Goal: Contribute content

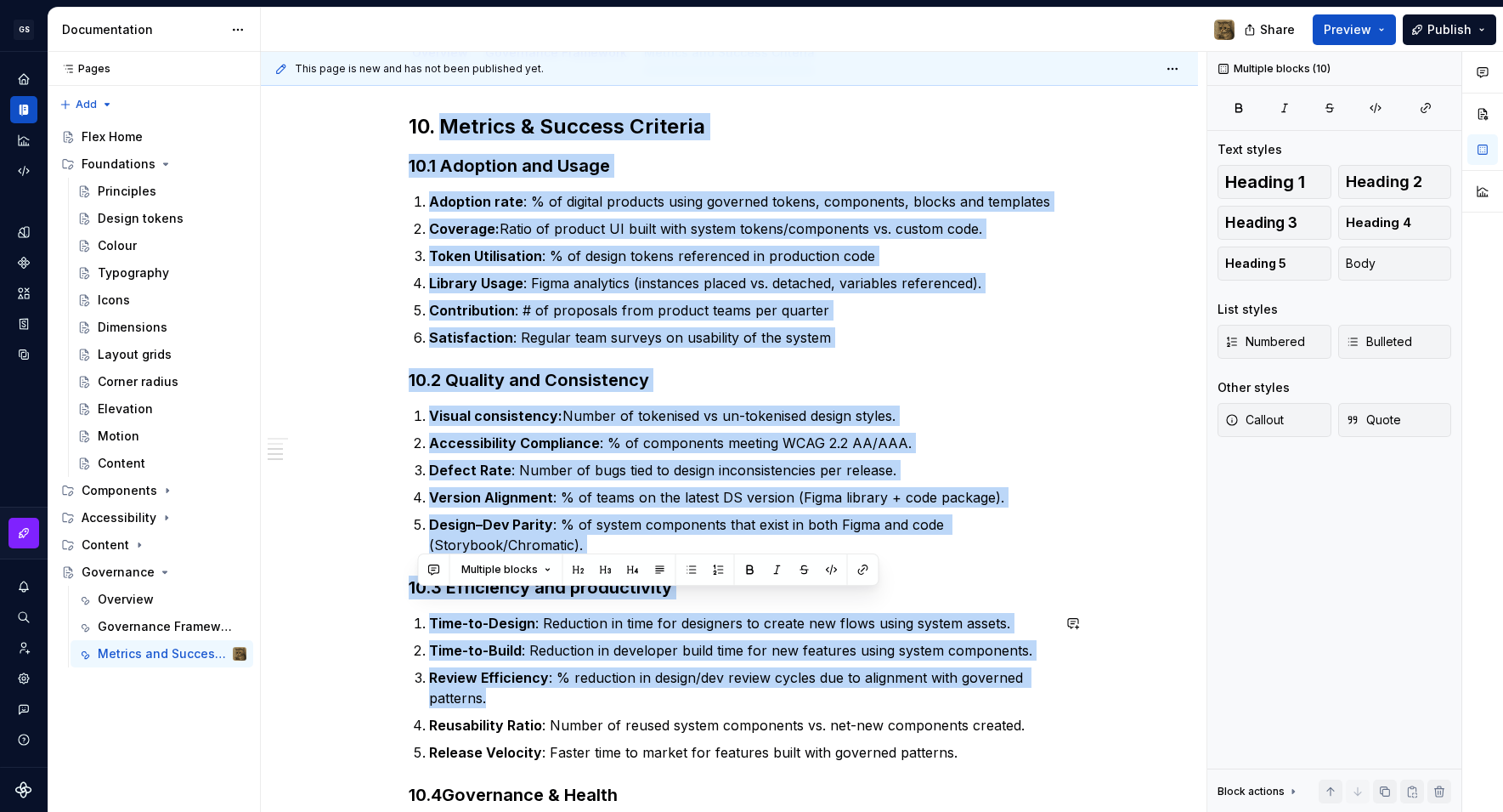
scroll to position [650, 0]
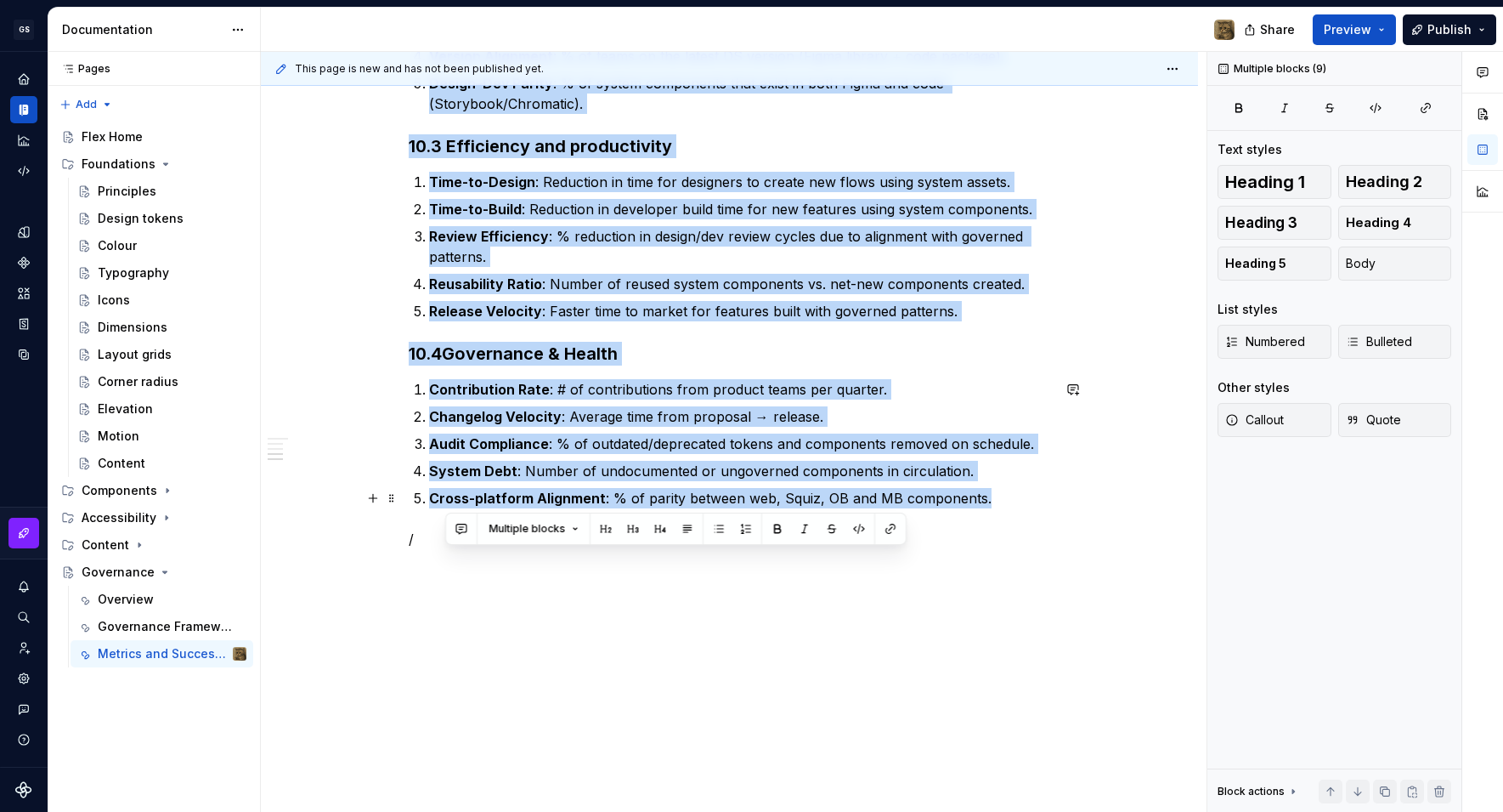
drag, startPoint x: 449, startPoint y: 333, endPoint x: 1005, endPoint y: 502, distance: 581.1
click at [1005, 502] on div "10. Metrics & Success Criteria 10.1 Adoption and Usage Adoption rate : % of dig…" at bounding box center [730, 110] width 643 height 877
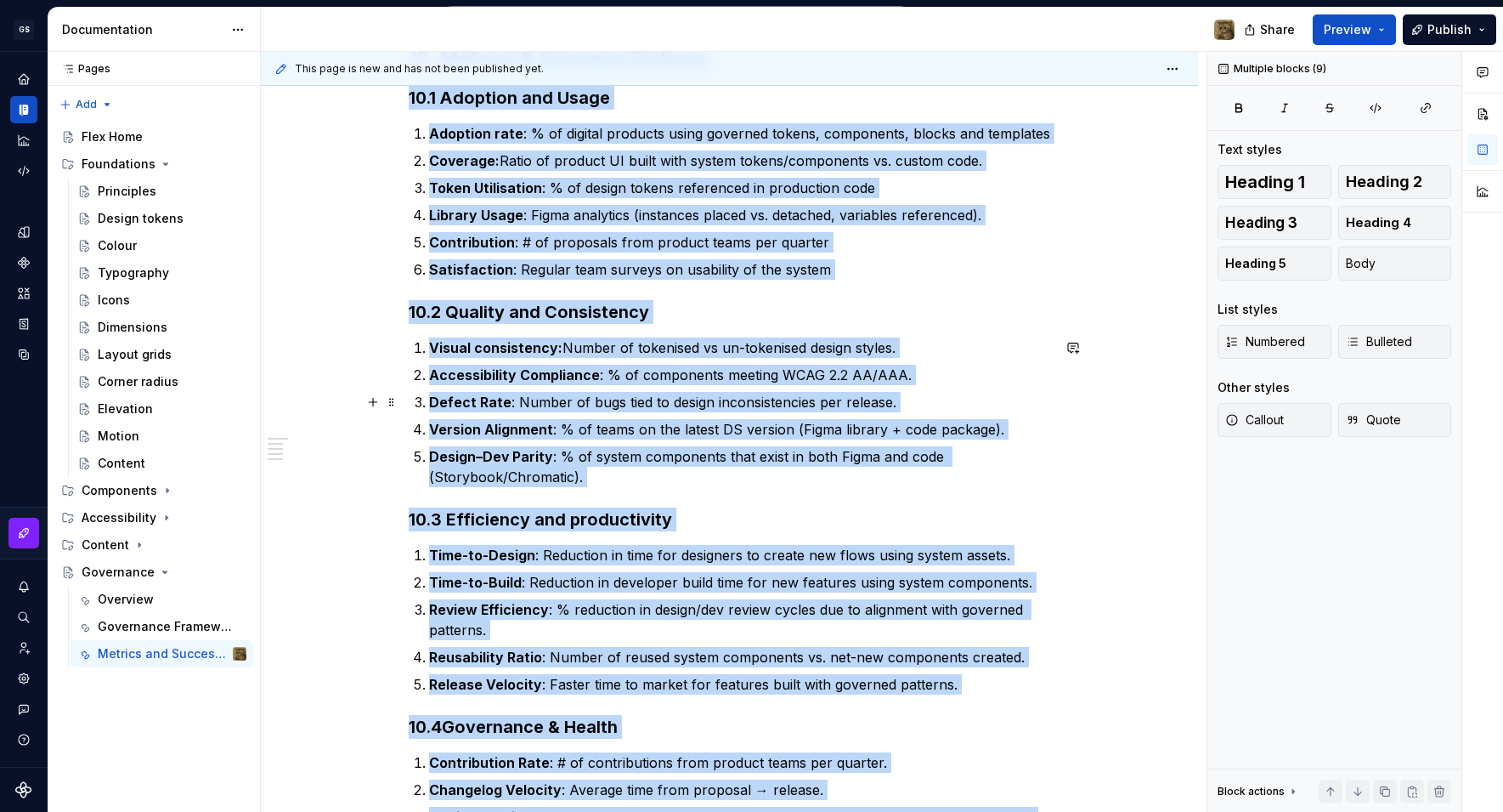
scroll to position [0, 0]
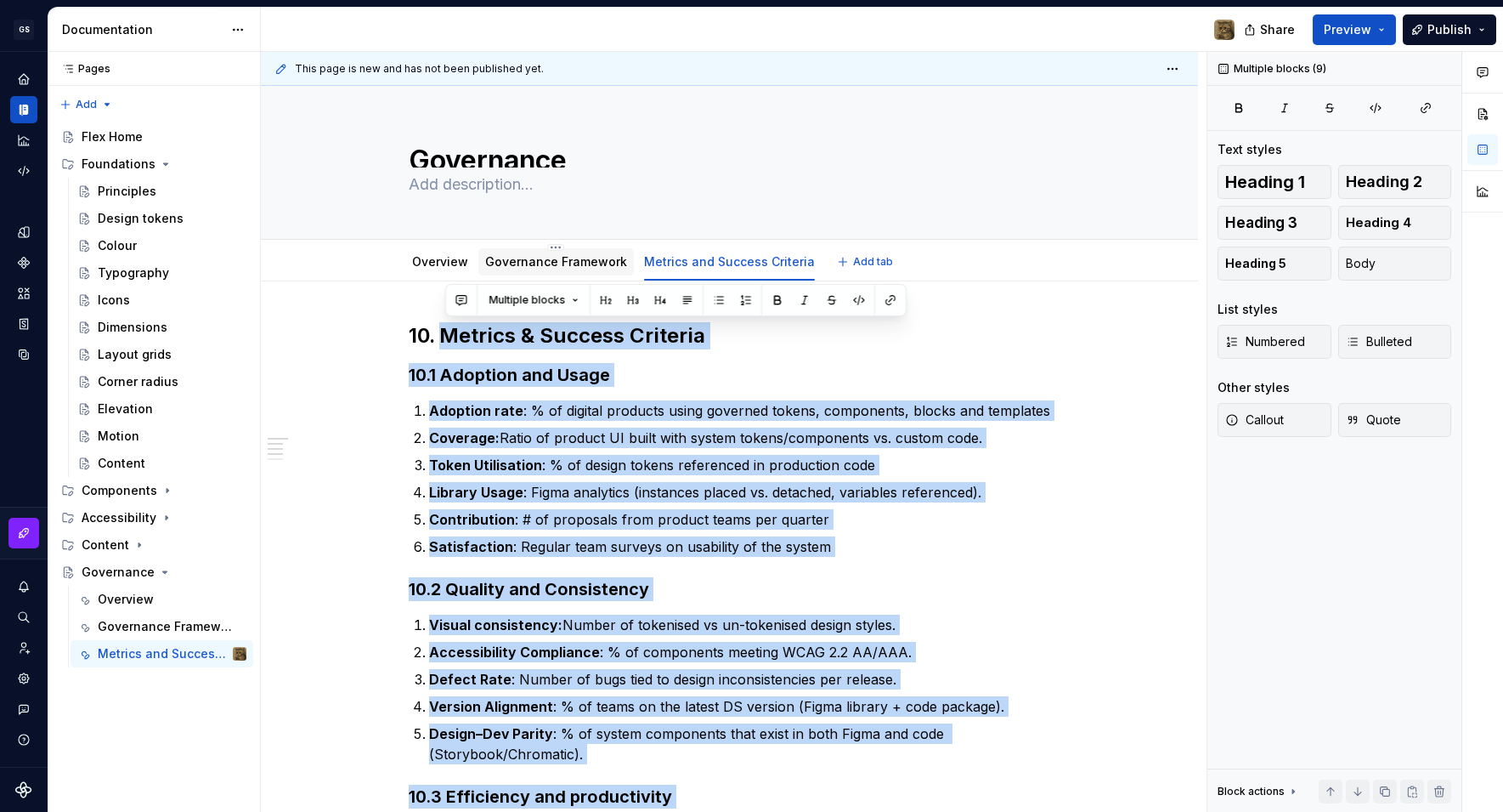
click at [567, 260] on link "Governance Framework" at bounding box center [556, 261] width 142 height 15
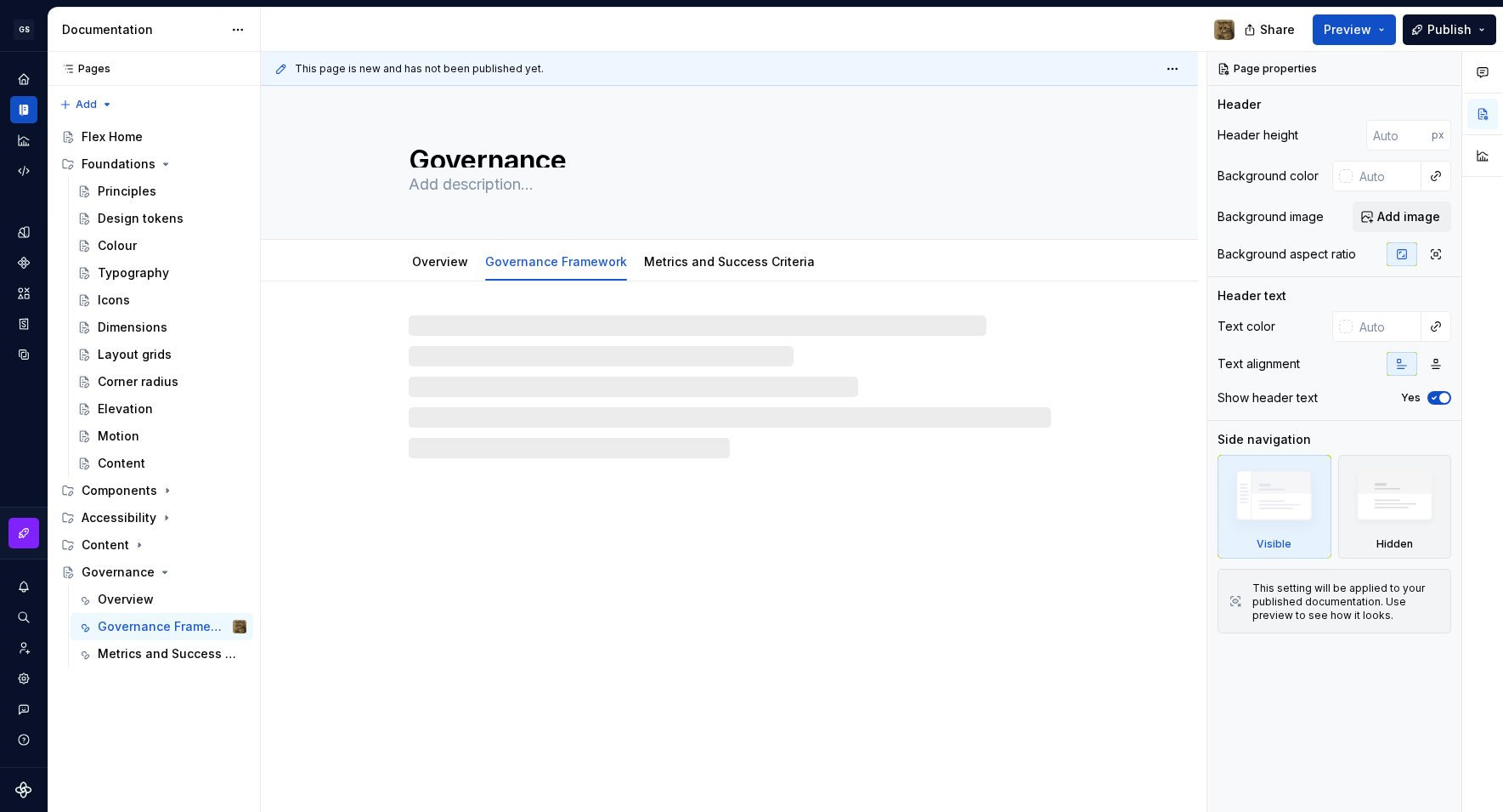
type textarea "*"
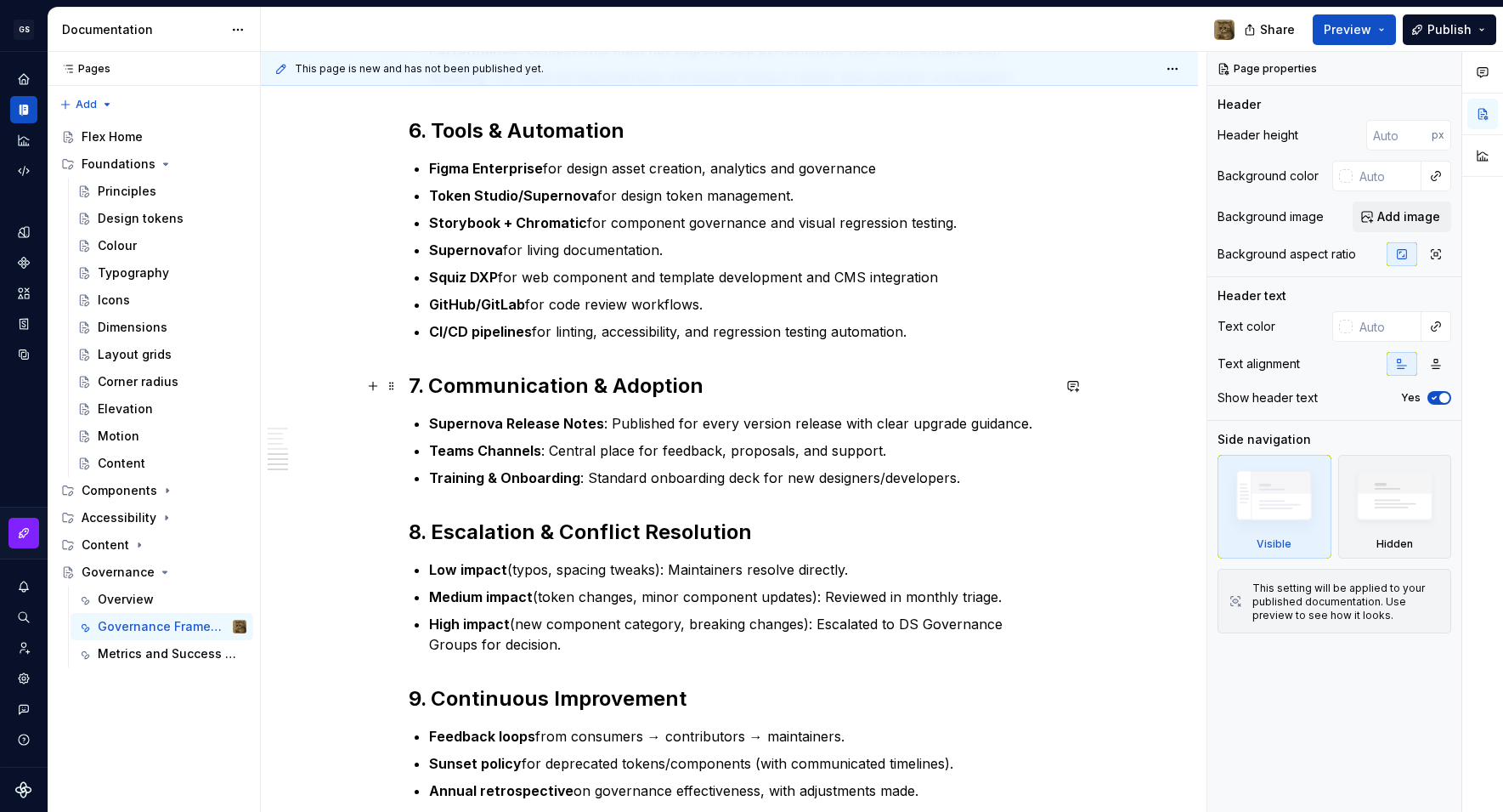
scroll to position [1176, 0]
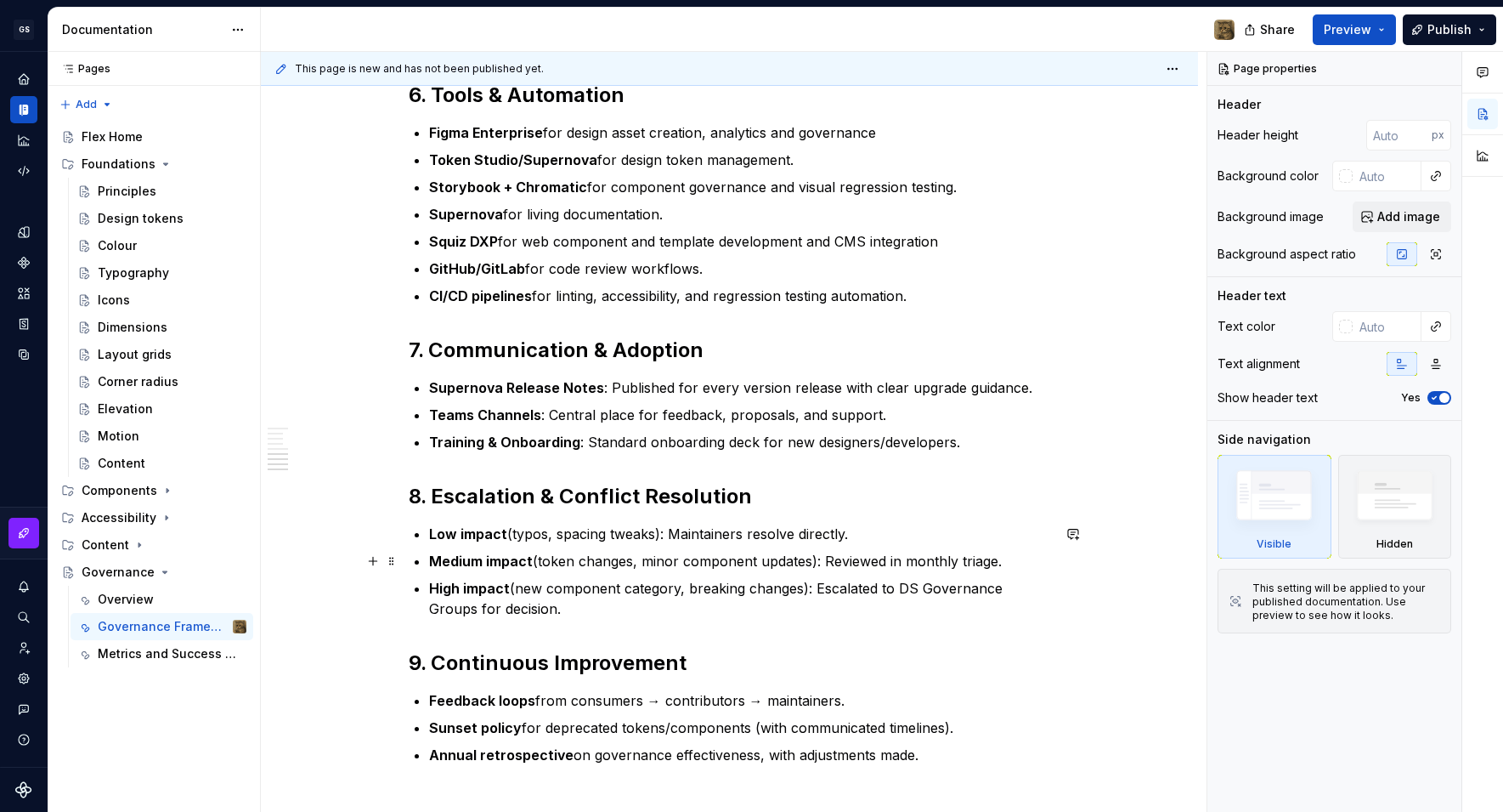
click at [939, 561] on p "Medium impact (token changes, minor component updates): Reviewed in monthly tri…" at bounding box center [739, 560] width 622 height 20
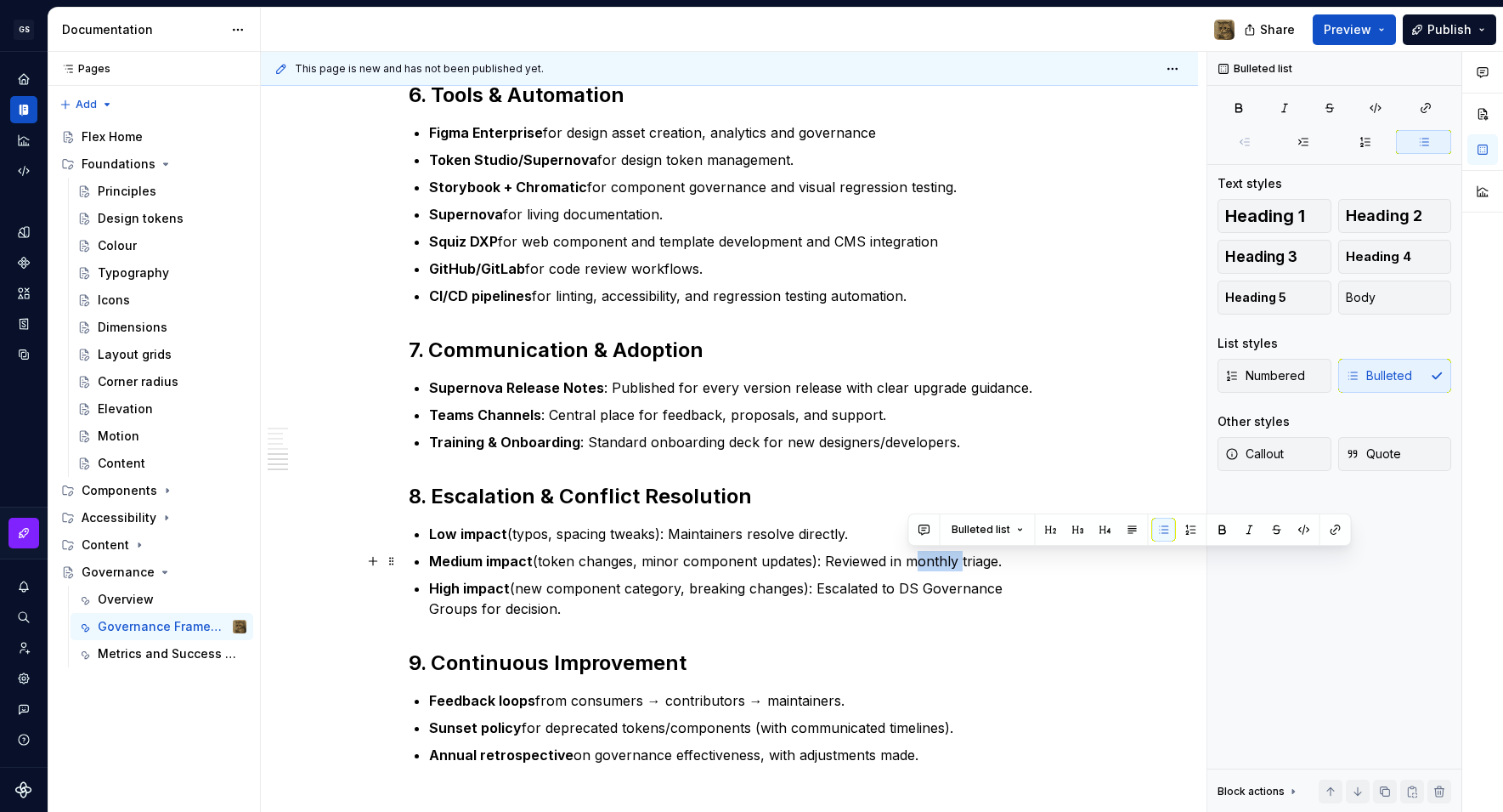
click at [939, 561] on p "Medium impact (token changes, minor component updates): Reviewed in monthly tri…" at bounding box center [739, 560] width 622 height 20
click at [476, 612] on p "High impact (new component category, breaking changes): Escalated to DS Governa…" at bounding box center [739, 598] width 622 height 41
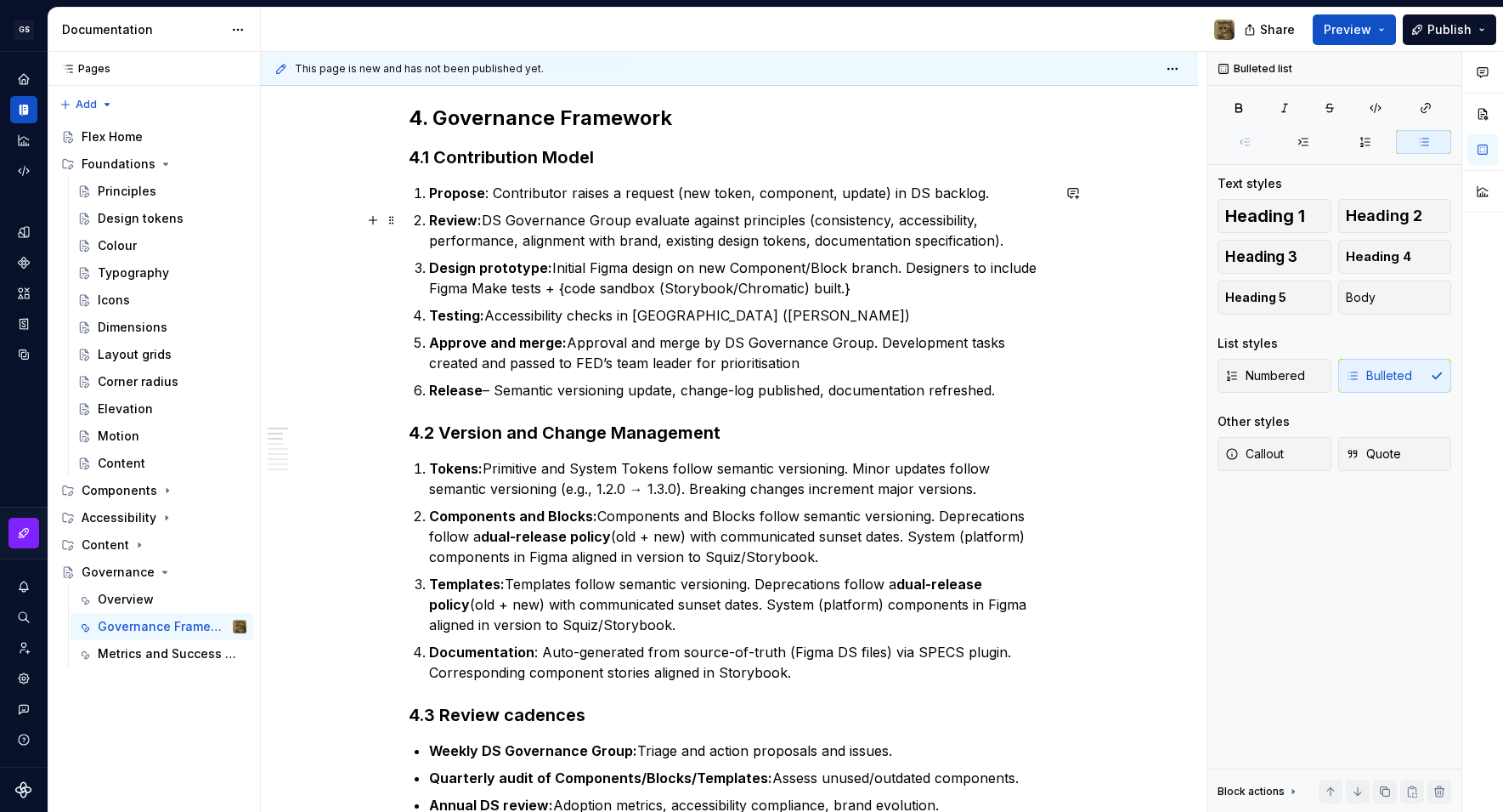
scroll to position [0, 0]
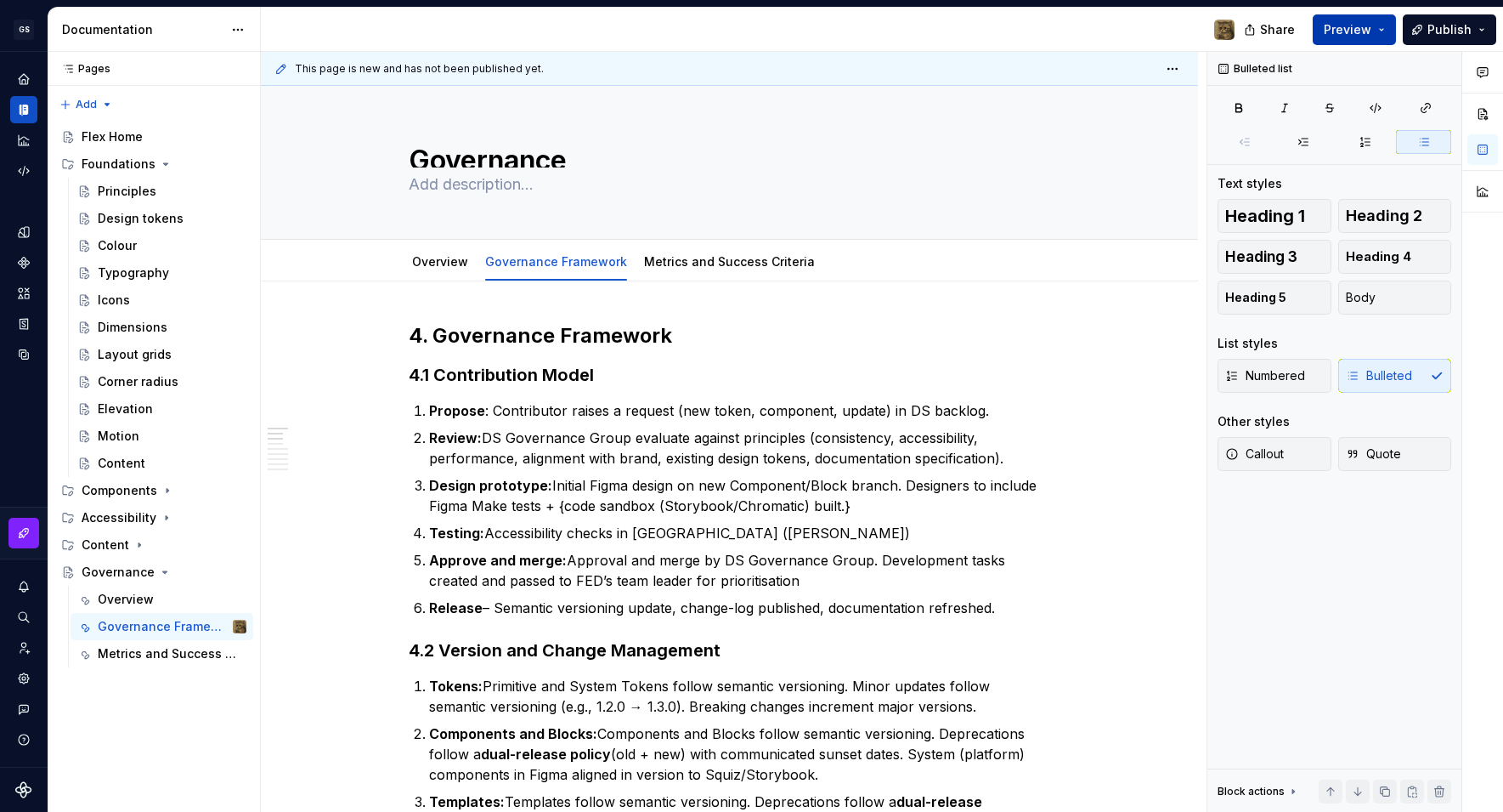
click at [1388, 27] on button "Preview" at bounding box center [1355, 30] width 83 height 31
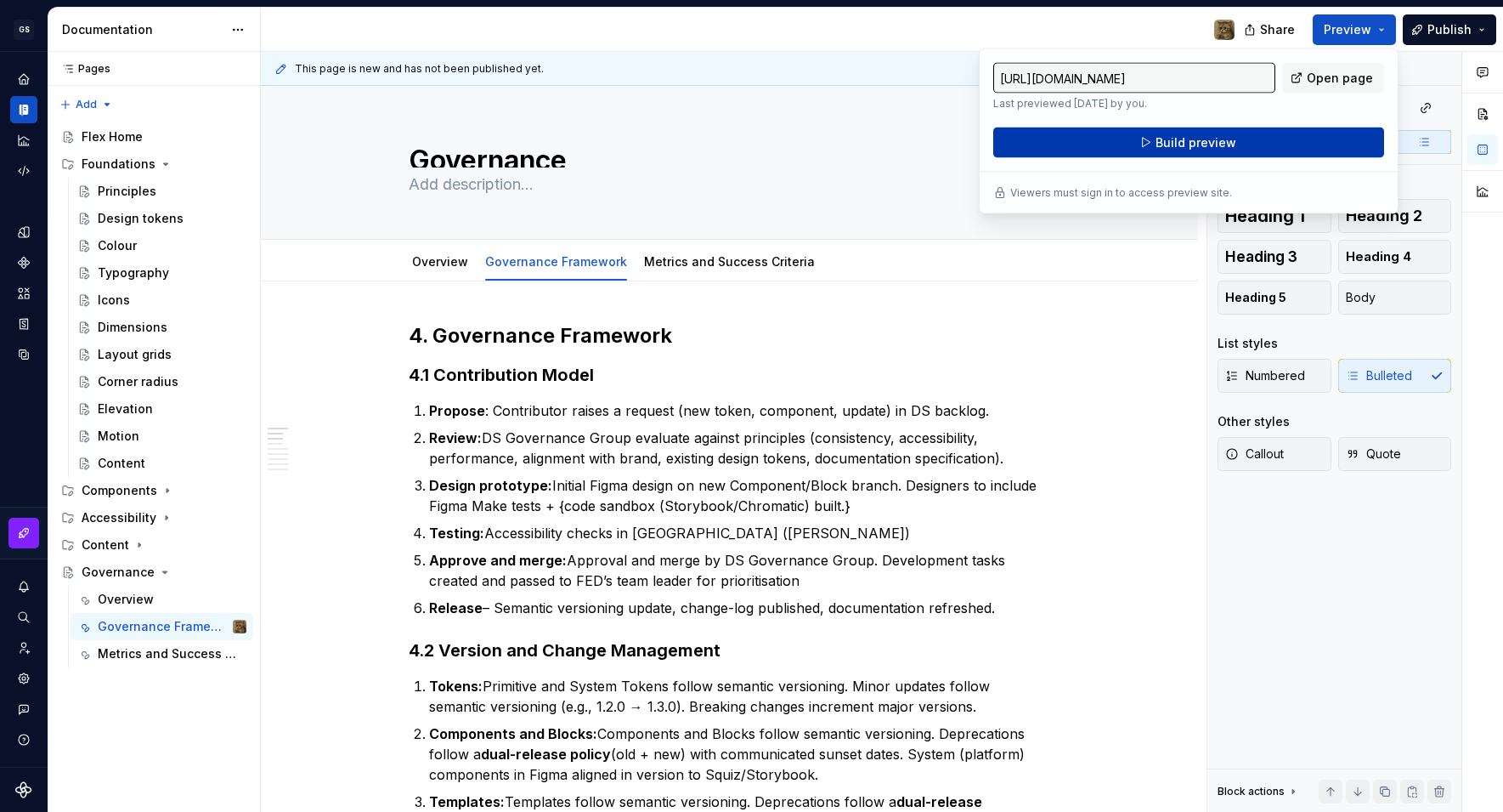
click at [1252, 134] on button "Build preview" at bounding box center [1189, 143] width 391 height 31
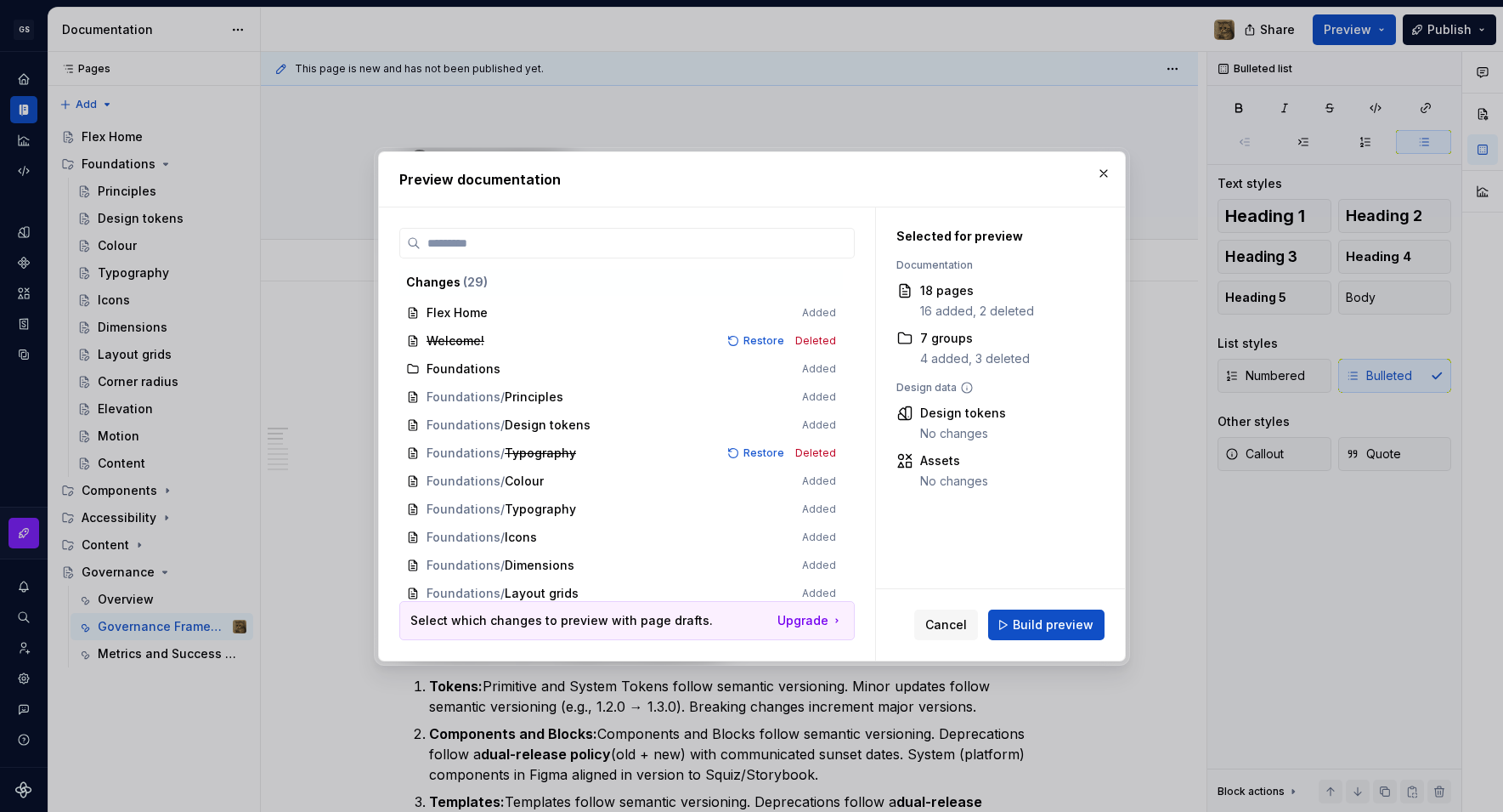
type textarea "*"
